Goal: Find contact information: Find contact information

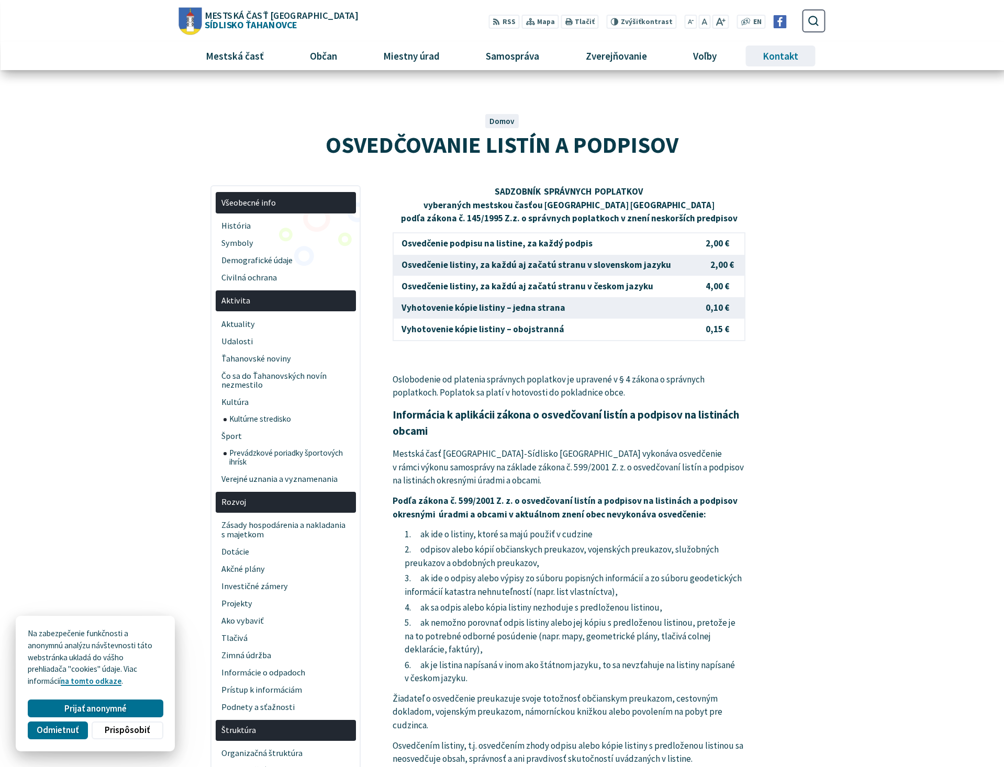
click at [761, 58] on span "Kontakt" at bounding box center [779, 56] width 43 height 28
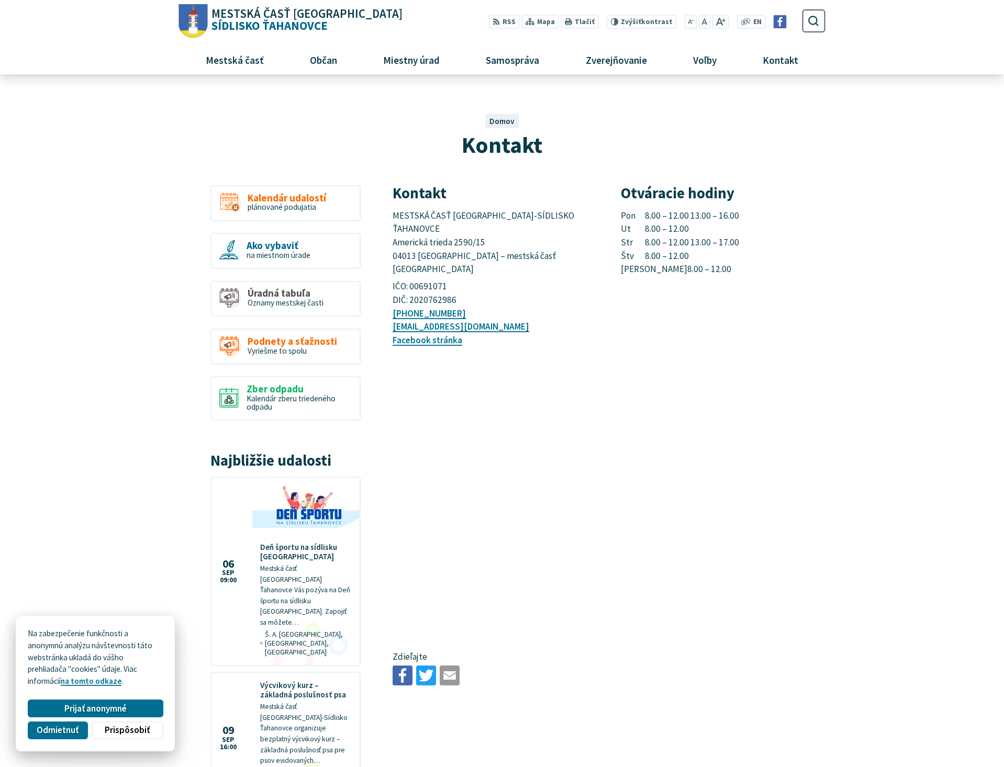
drag, startPoint x: 655, startPoint y: 220, endPoint x: 733, endPoint y: 220, distance: 77.4
click at [733, 220] on p "Pon 8.00 – 12.00 13.00 – 16.00 Ut 8.00 – 12.00 Str 8.00 – 12.00 13.00 – 17.00 Š…" at bounding box center [723, 242] width 204 height 67
click at [736, 219] on p "Pon 8.00 – 12.00 13.00 – 16.00 Ut 8.00 – 12.00 Str 8.00 – 12.00 13.00 – 17.00 Š…" at bounding box center [723, 242] width 204 height 67
drag, startPoint x: 687, startPoint y: 214, endPoint x: 665, endPoint y: 213, distance: 22.0
click at [665, 213] on p "Pon 8.00 – 12.00 13.00 – 16.00 Ut 8.00 – 12.00 Str 8.00 – 12.00 13.00 – 17.00 Š…" at bounding box center [723, 242] width 204 height 67
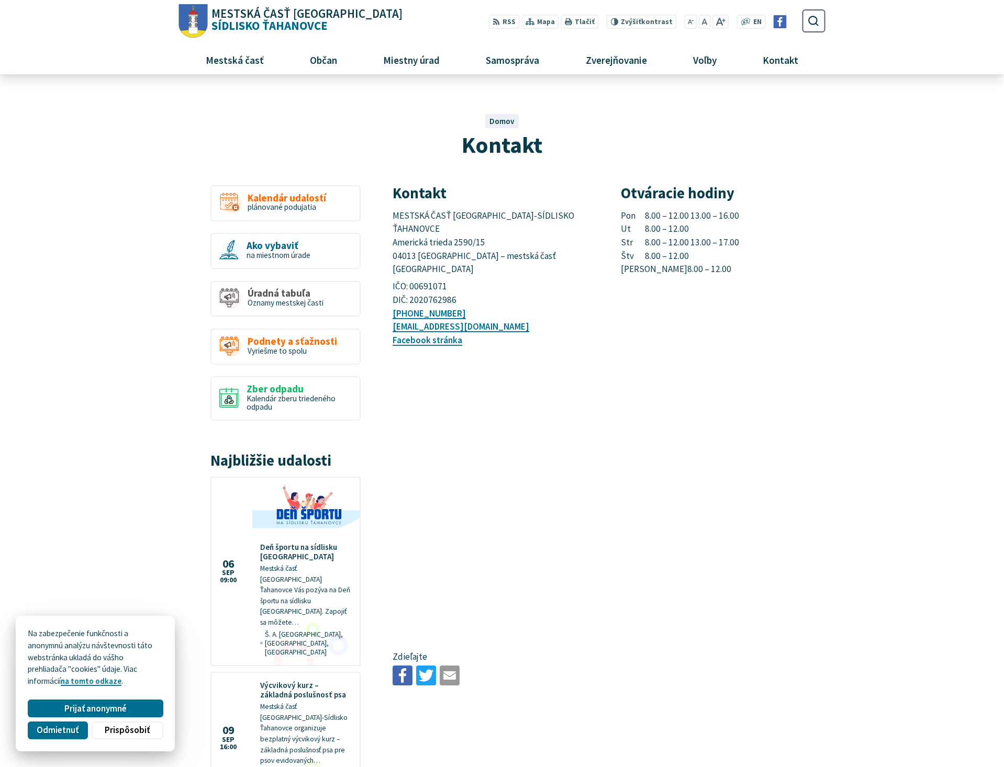
click at [662, 215] on p "Pon 8.00 – 12.00 13.00 – 16.00 Ut 8.00 – 12.00 Str 8.00 – 12.00 13.00 – 17.00 Š…" at bounding box center [723, 242] width 204 height 67
